Goal: Task Accomplishment & Management: Complete application form

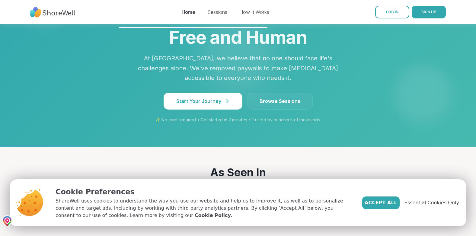
scroll to position [546, 0]
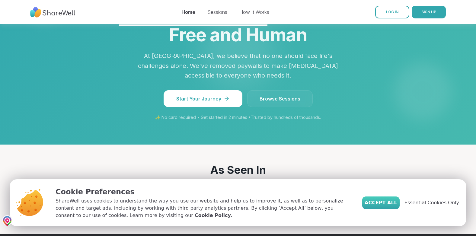
click at [390, 201] on span "Accept All" at bounding box center [380, 202] width 33 height 7
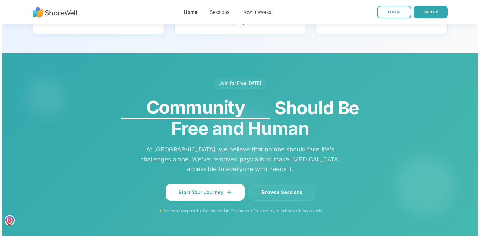
scroll to position [456, 0]
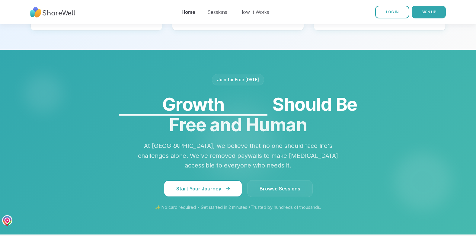
click at [227, 186] on icon at bounding box center [228, 189] width 6 height 6
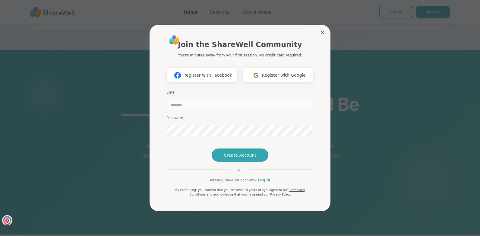
click at [192, 99] on input "email" at bounding box center [240, 105] width 147 height 12
type input "**********"
click at [244, 158] on span "Create Account" at bounding box center [240, 155] width 33 height 6
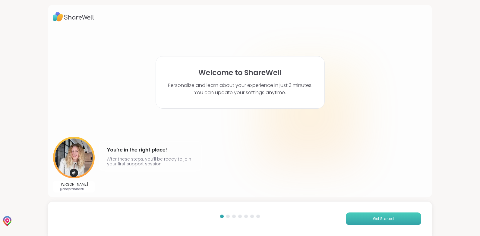
click at [378, 215] on button "Get Started" at bounding box center [383, 218] width 75 height 13
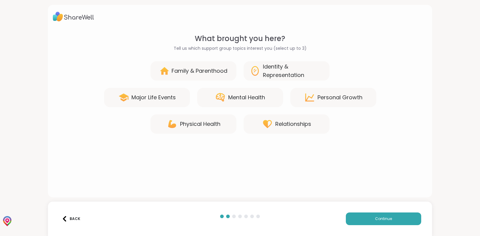
click at [239, 100] on div "Mental Health" at bounding box center [246, 97] width 37 height 8
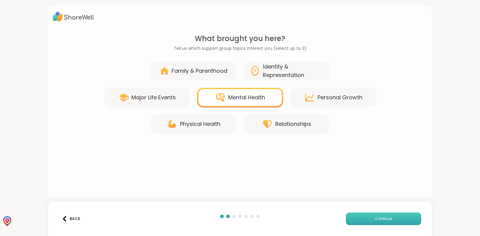
click at [383, 221] on span "Continue" at bounding box center [383, 218] width 17 height 5
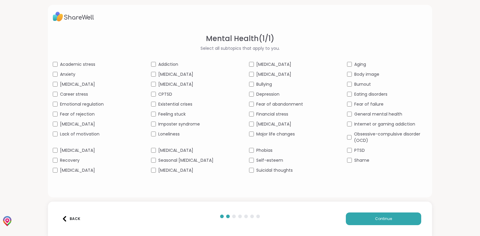
click at [56, 107] on div "Academic stress Addiction [MEDICAL_DATA] Aging Anxiety [MEDICAL_DATA] [MEDICAL_…" at bounding box center [240, 117] width 375 height 112
click at [55, 147] on div "[MEDICAL_DATA]" at bounding box center [93, 150] width 80 height 6
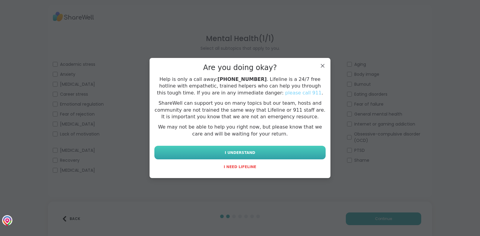
click at [253, 148] on button "I UNDERSTAND" at bounding box center [239, 153] width 171 height 14
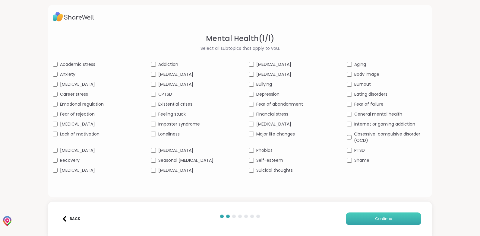
click at [386, 219] on span "Continue" at bounding box center [383, 218] width 17 height 5
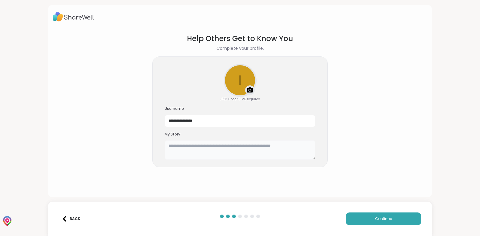
click at [231, 151] on textarea at bounding box center [240, 149] width 151 height 19
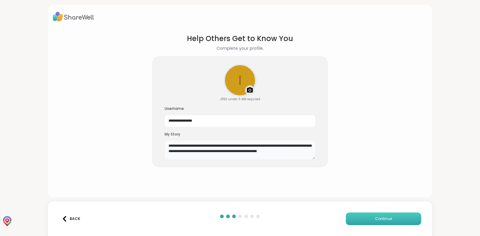
type textarea "**********"
click at [389, 217] on button "Continue" at bounding box center [383, 218] width 75 height 13
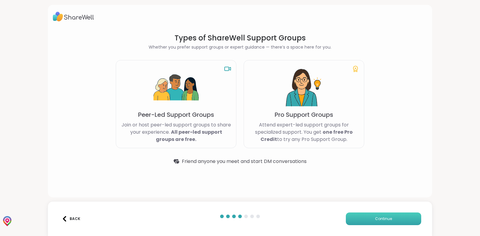
click at [375, 217] on span "Continue" at bounding box center [383, 218] width 17 height 5
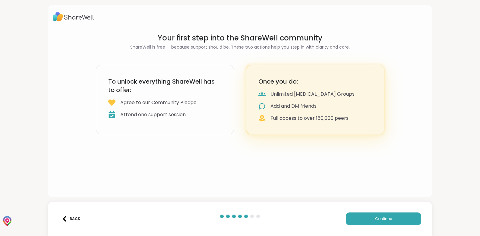
click at [167, 117] on div "Attend one support session" at bounding box center [152, 114] width 65 height 7
click at [400, 218] on button "Continue" at bounding box center [383, 218] width 75 height 13
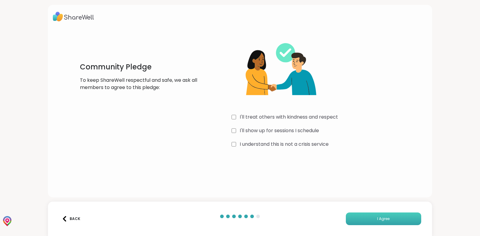
click at [381, 221] on span "I Agree" at bounding box center [383, 218] width 12 height 5
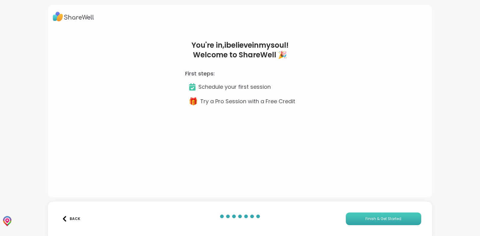
click at [375, 219] on span "Finish & Get Started" at bounding box center [384, 218] width 36 height 5
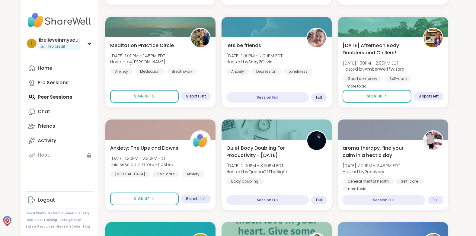
scroll to position [307, 0]
